Goal: Information Seeking & Learning: Understand process/instructions

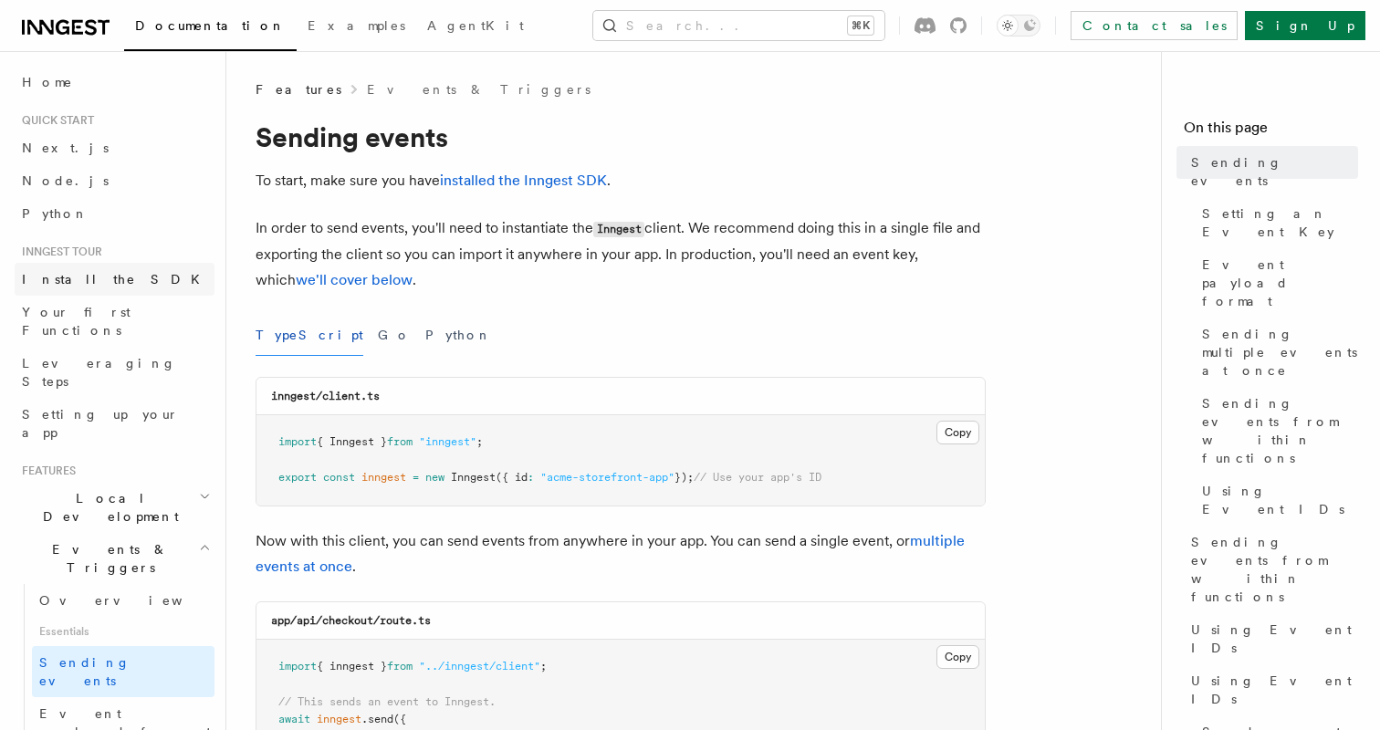
click at [81, 282] on span "Install the SDK" at bounding box center [116, 279] width 189 height 15
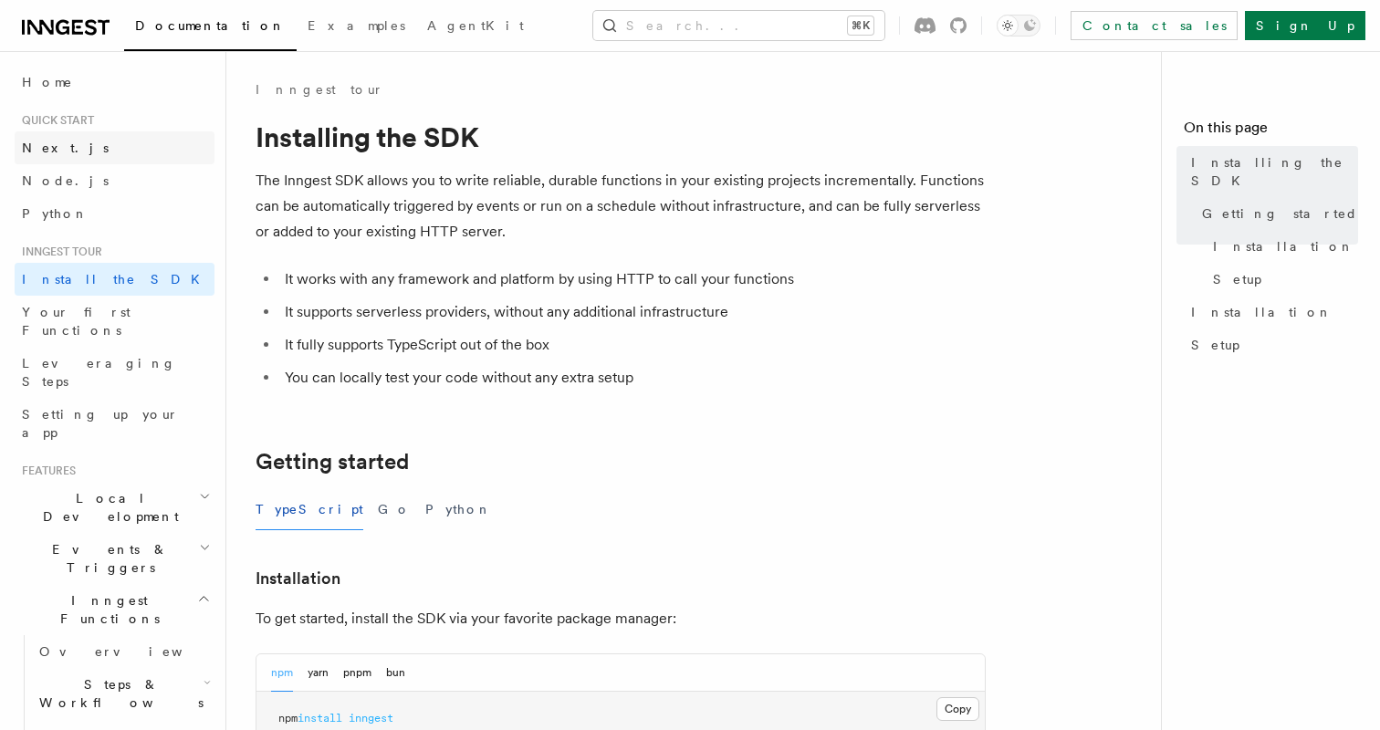
click at [54, 154] on span "Next.js" at bounding box center [65, 148] width 87 height 15
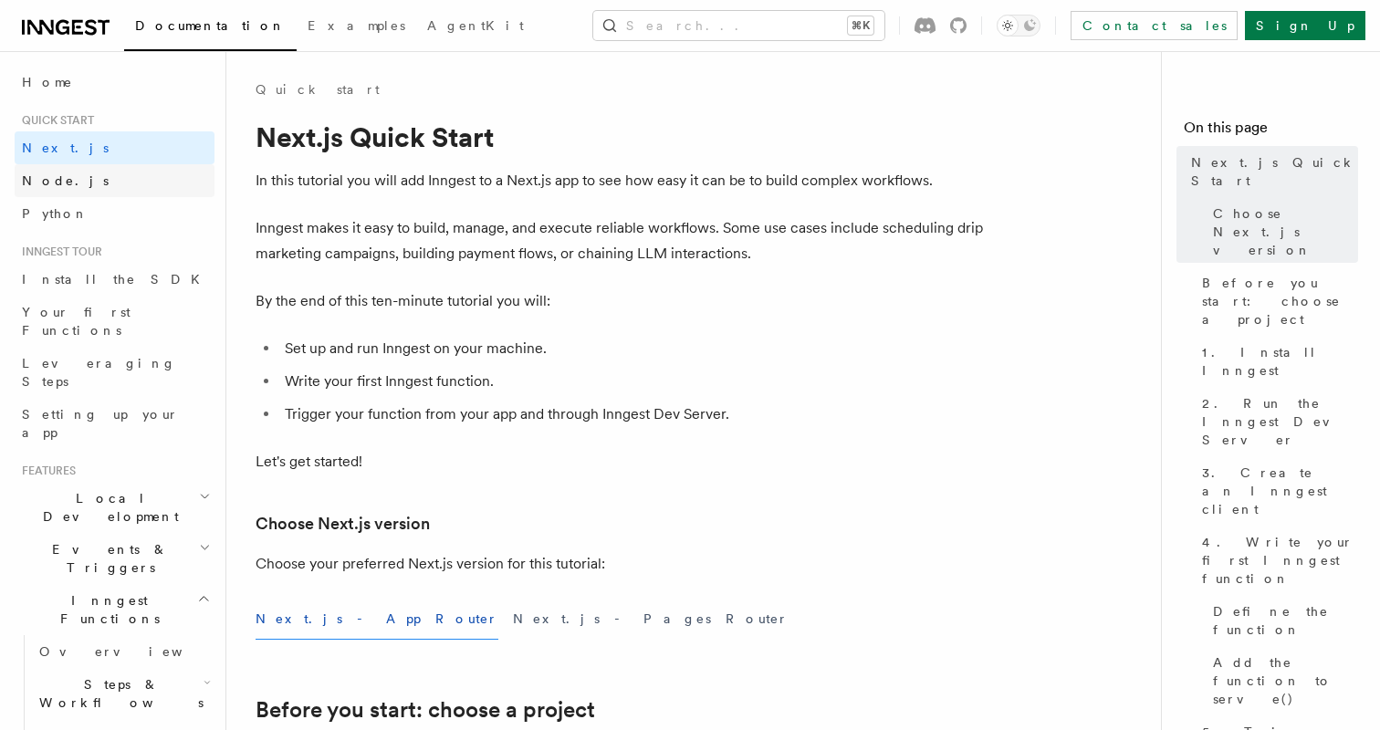
click at [60, 177] on span "Node.js" at bounding box center [65, 180] width 87 height 15
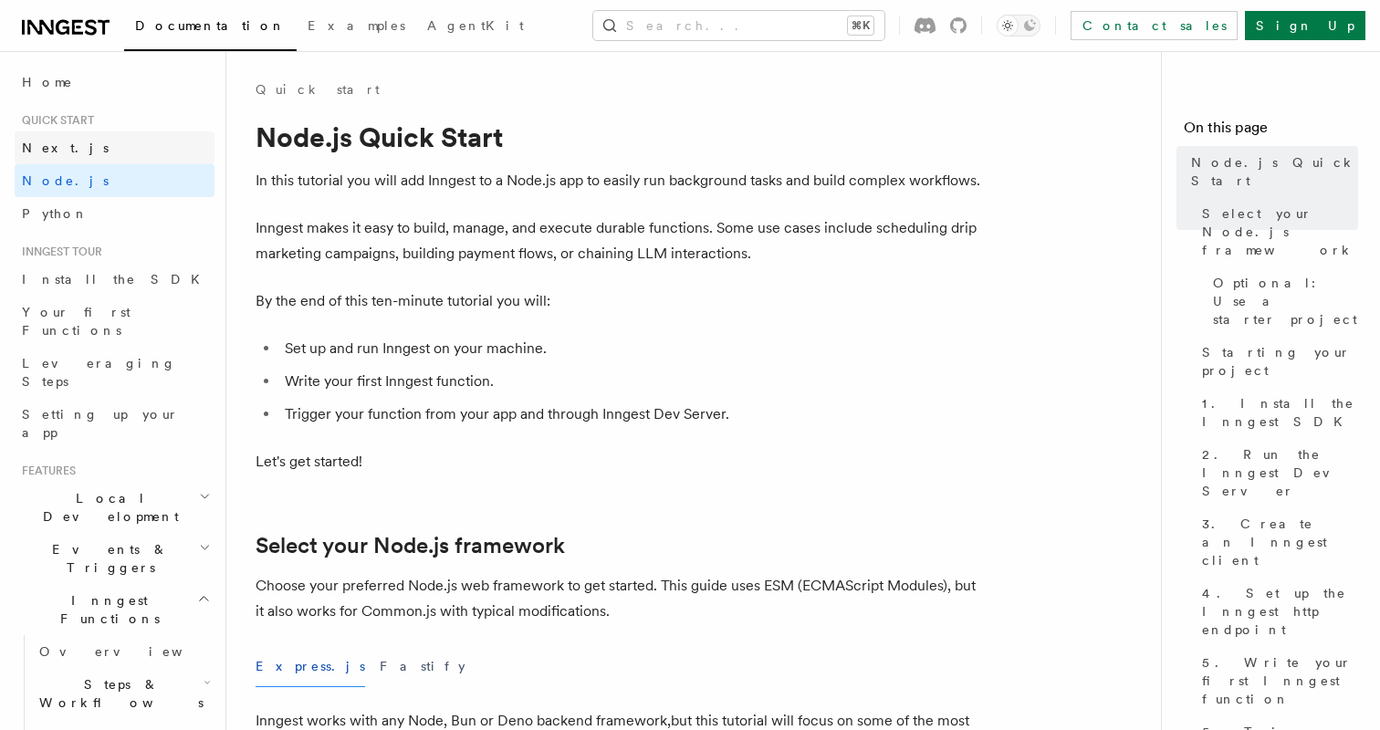
click at [58, 152] on span "Next.js" at bounding box center [65, 148] width 87 height 15
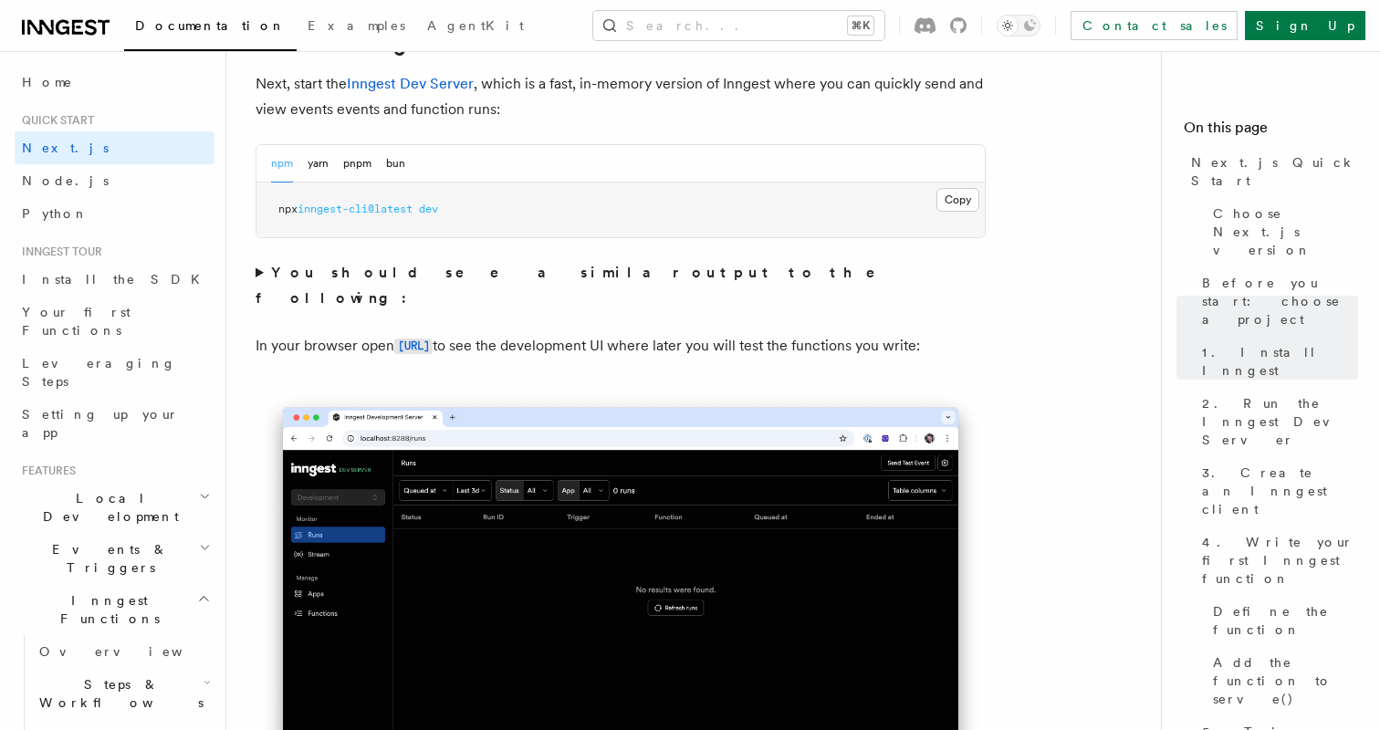
scroll to position [1067, 0]
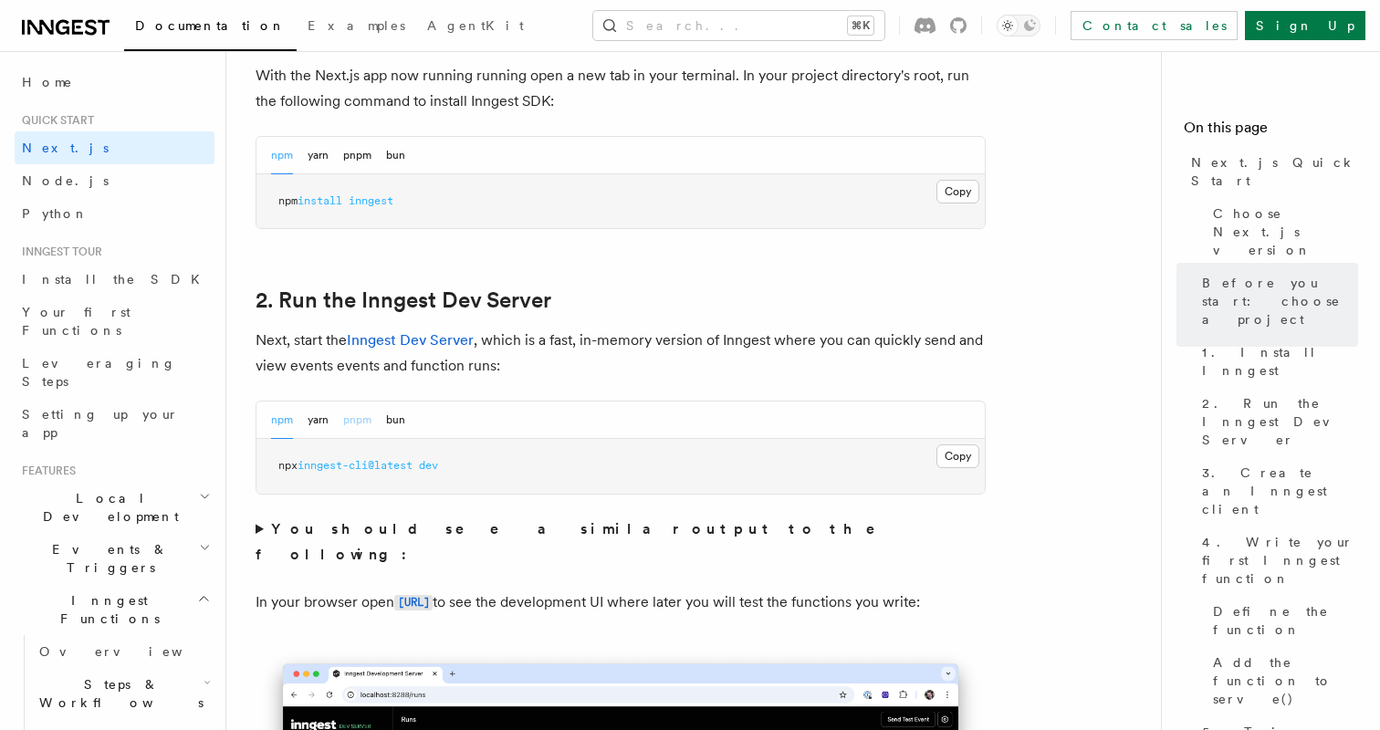
click at [367, 425] on button "pnpm" at bounding box center [357, 420] width 28 height 37
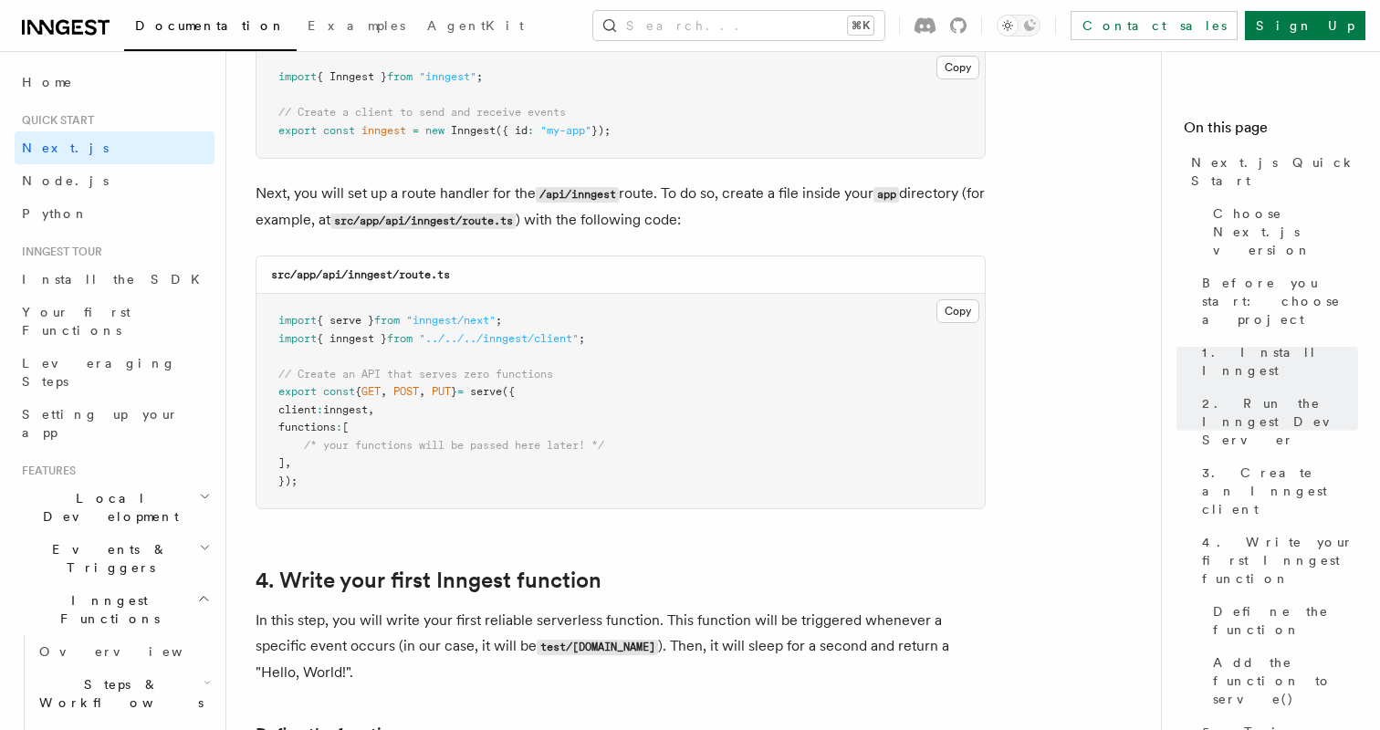
scroll to position [2463, 0]
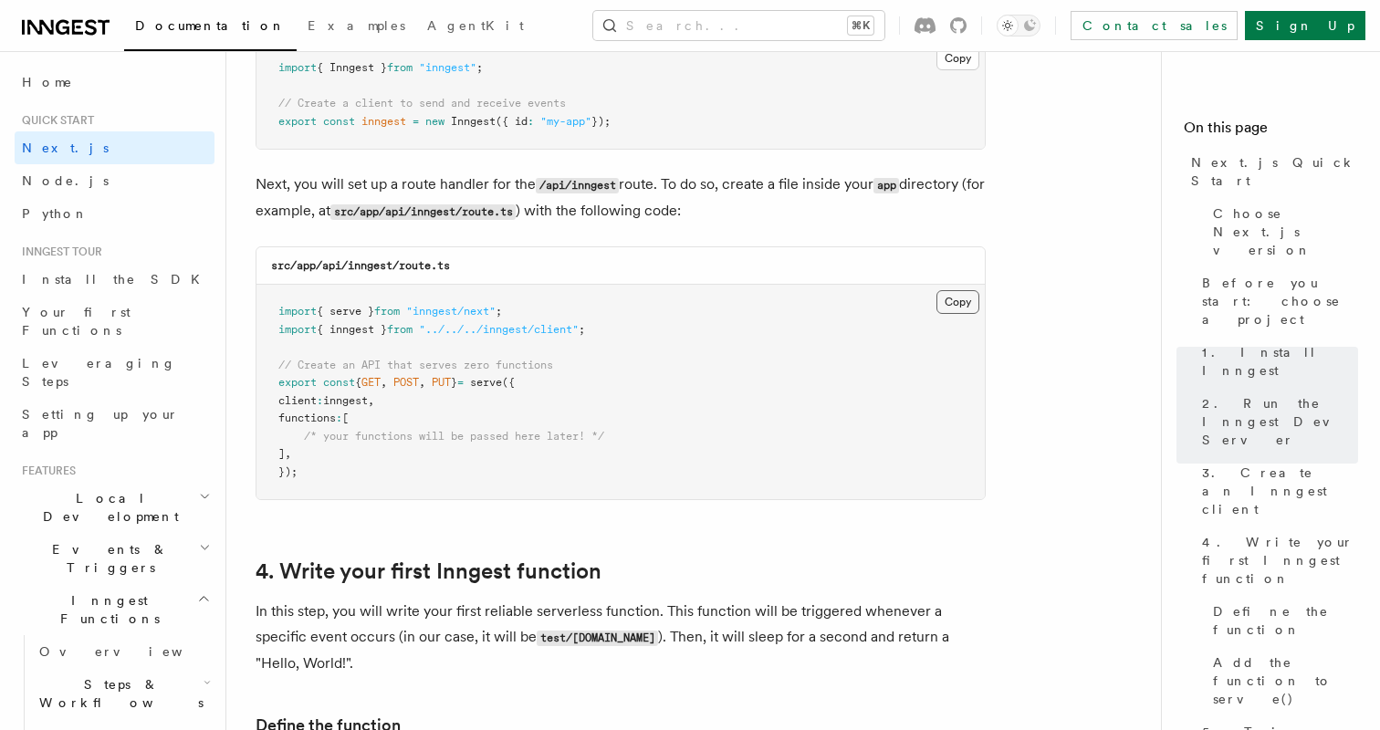
click at [957, 303] on button "Copy Copied" at bounding box center [958, 302] width 43 height 24
